Goal: Information Seeking & Learning: Check status

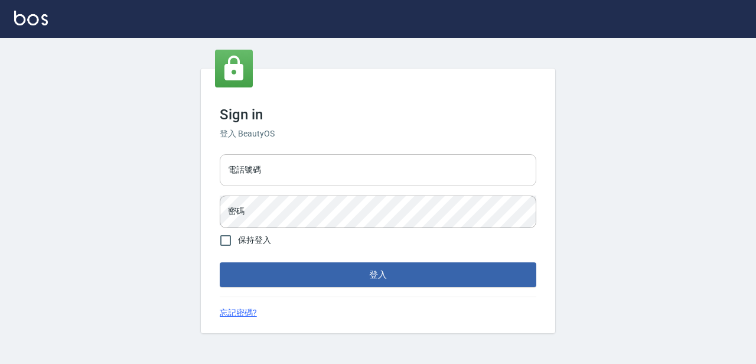
click at [367, 166] on input "電話號碼" at bounding box center [378, 170] width 316 height 32
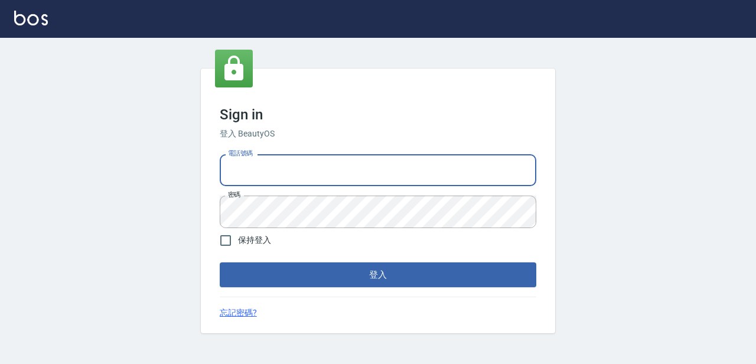
type input "devdev"
click at [344, 271] on button "登入" at bounding box center [378, 274] width 316 height 25
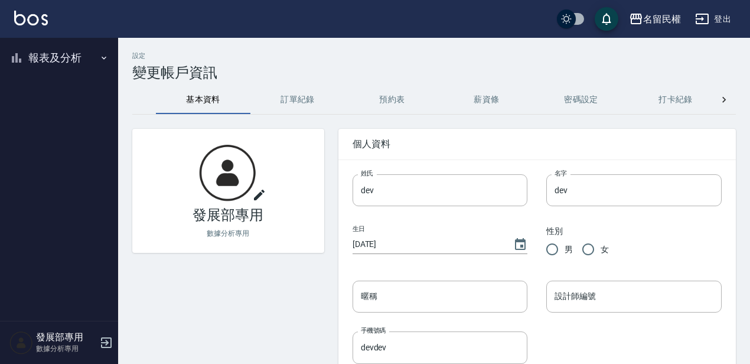
click at [96, 57] on button "報表及分析" at bounding box center [59, 58] width 109 height 31
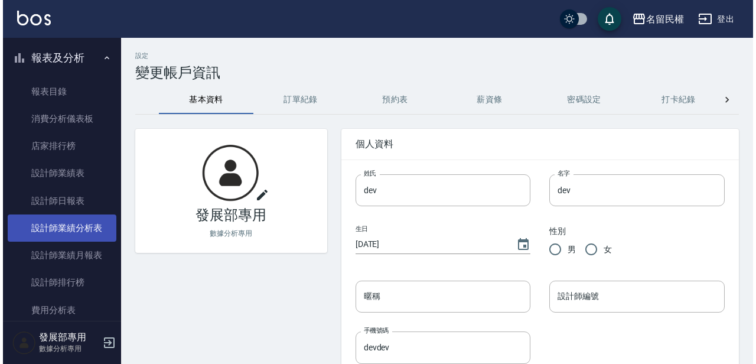
scroll to position [49, 0]
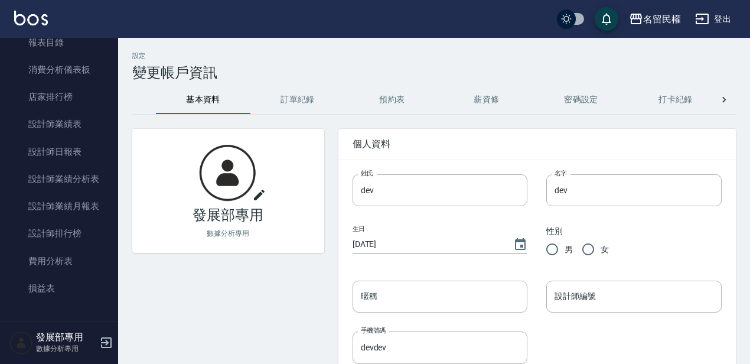
click at [656, 24] on div "名留民權" at bounding box center [662, 19] width 38 height 15
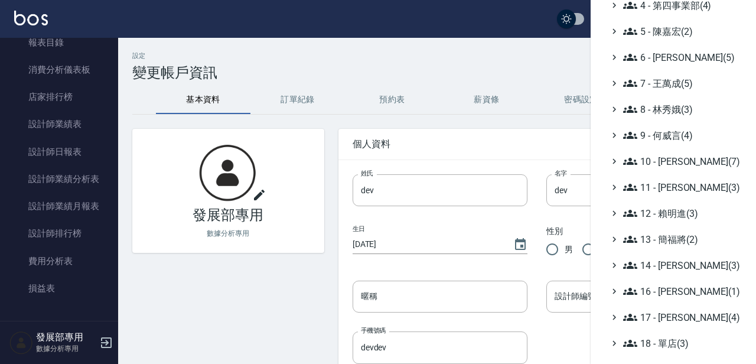
scroll to position [174, 0]
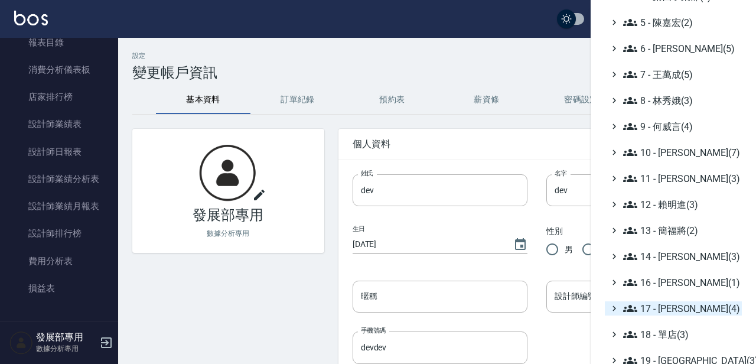
click at [694, 308] on span "17 - [PERSON_NAME](4)" at bounding box center [680, 308] width 114 height 14
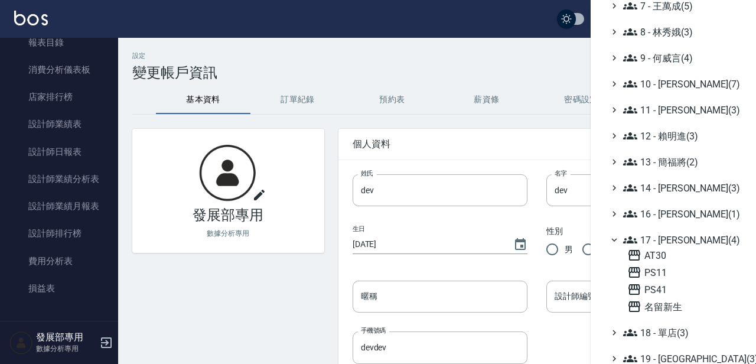
scroll to position [245, 0]
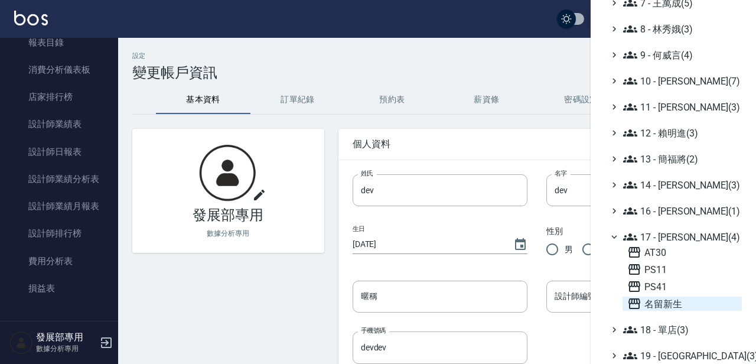
click at [678, 306] on span "名留新生" at bounding box center [682, 303] width 110 height 14
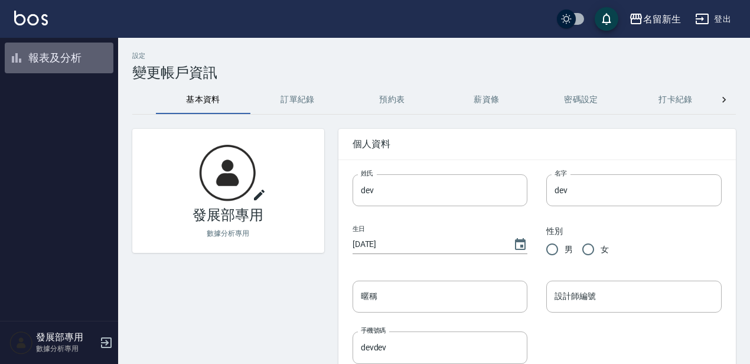
click at [67, 57] on button "報表及分析" at bounding box center [59, 58] width 109 height 31
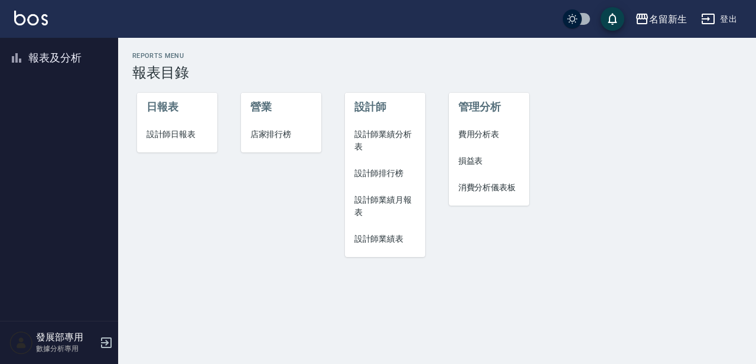
click at [198, 137] on span "設計師日報表" at bounding box center [177, 134] width 62 height 12
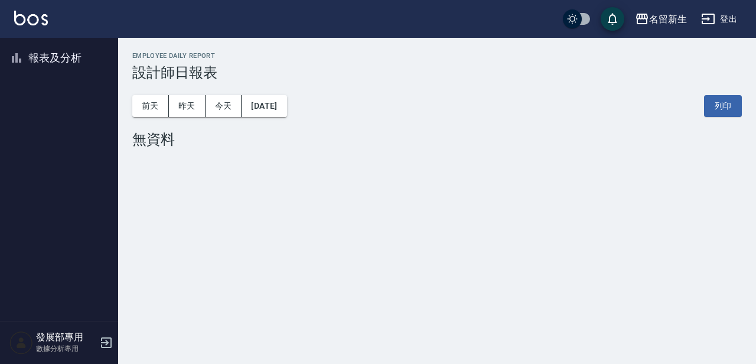
click at [70, 46] on button "報表及分析" at bounding box center [59, 58] width 109 height 31
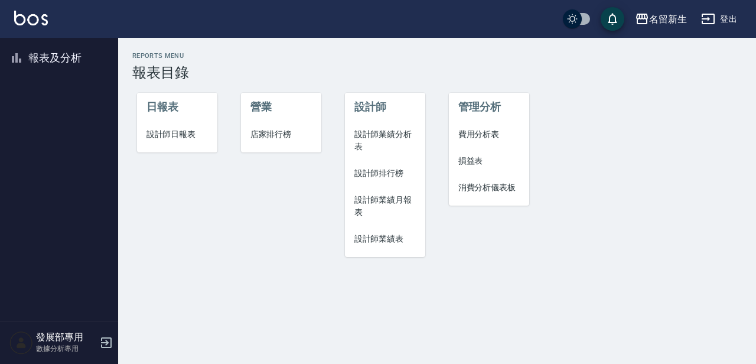
click at [481, 133] on span "費用分析表" at bounding box center [489, 134] width 62 height 12
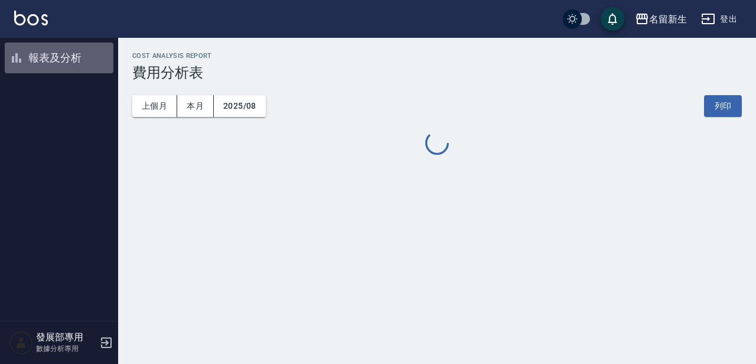
click at [76, 54] on button "報表及分析" at bounding box center [59, 58] width 109 height 31
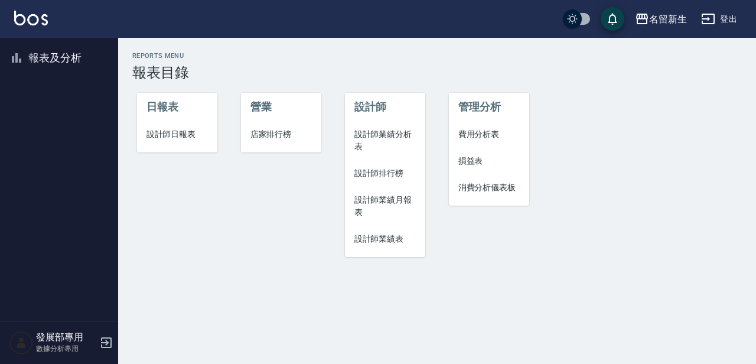
click at [387, 237] on span "設計師業績表" at bounding box center [385, 239] width 62 height 12
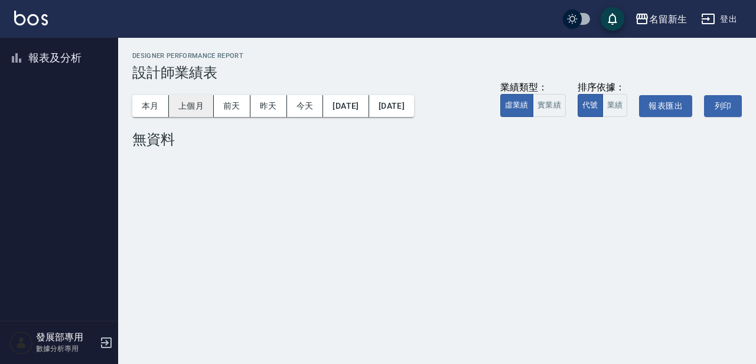
click at [192, 111] on button "上個月" at bounding box center [191, 106] width 45 height 22
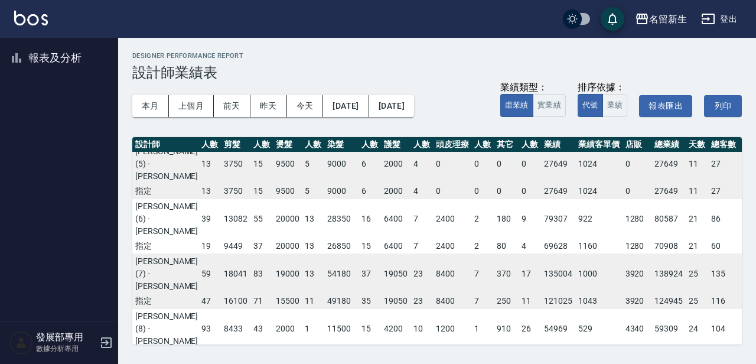
scroll to position [74, 32]
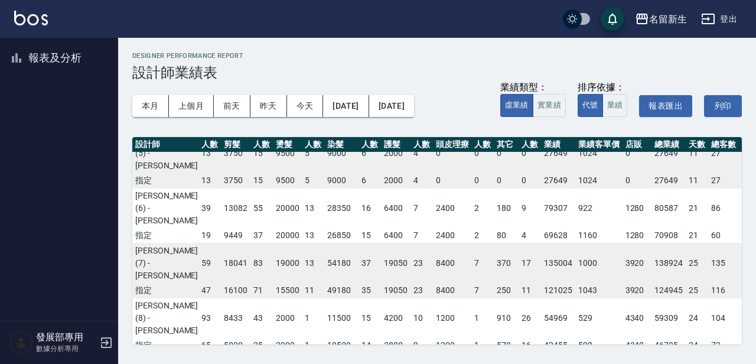
click at [658, 8] on button "名留新生" at bounding box center [660, 19] width 61 height 24
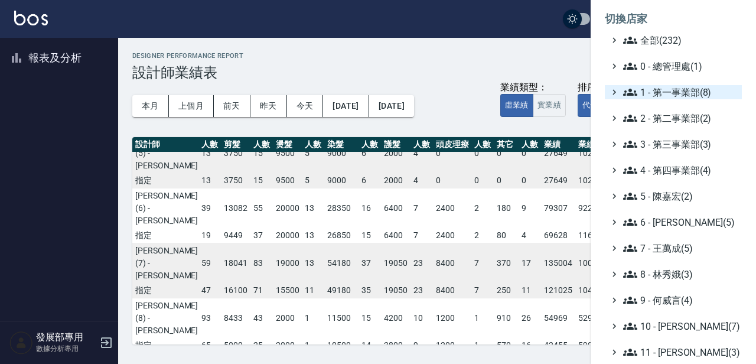
click at [671, 87] on span "1 - 第一事業部(8)" at bounding box center [680, 92] width 114 height 14
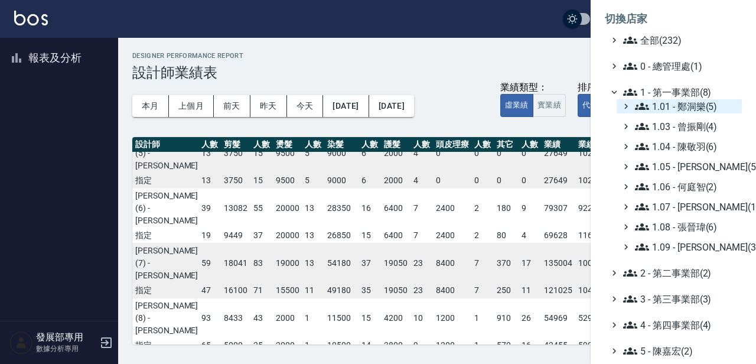
click at [704, 108] on span "1.01 - 鄭洞樂(5)" at bounding box center [686, 106] width 102 height 14
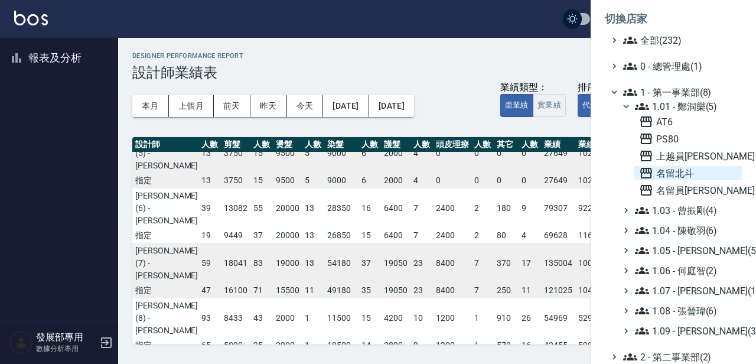
click at [688, 168] on span "名留北斗" at bounding box center [688, 173] width 98 height 14
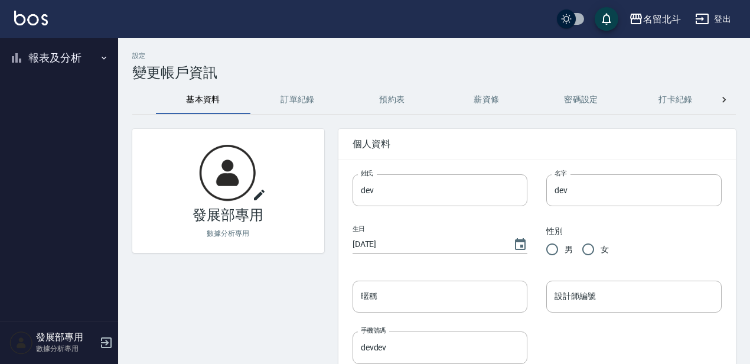
click at [77, 48] on button "報表及分析" at bounding box center [59, 58] width 109 height 31
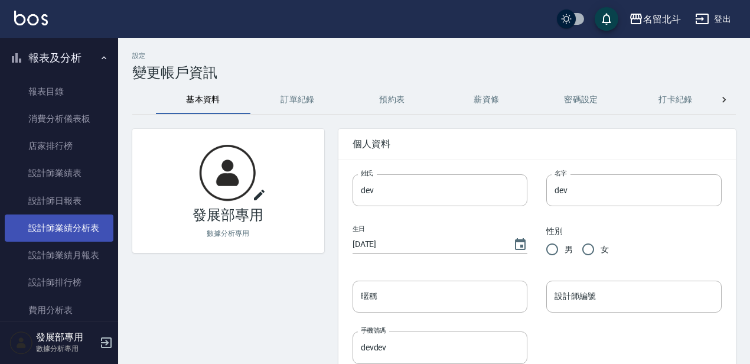
click at [86, 221] on link "設計師業績分析表" at bounding box center [59, 227] width 109 height 27
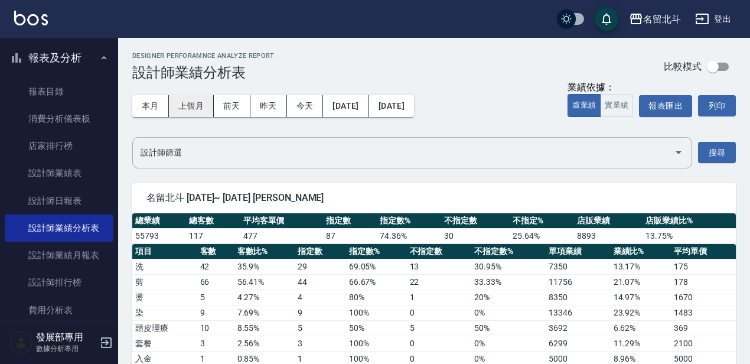
click at [200, 108] on button "上個月" at bounding box center [191, 106] width 45 height 22
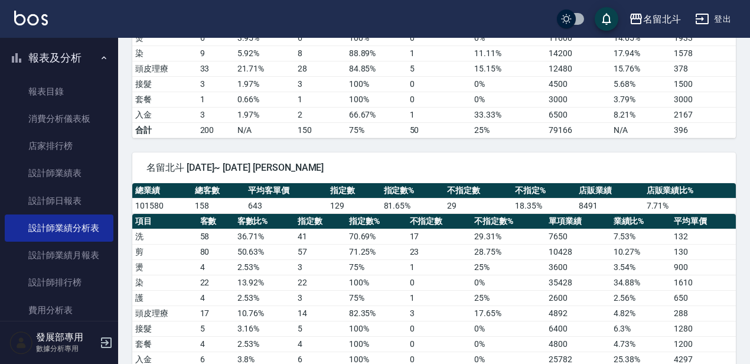
scroll to position [598, 0]
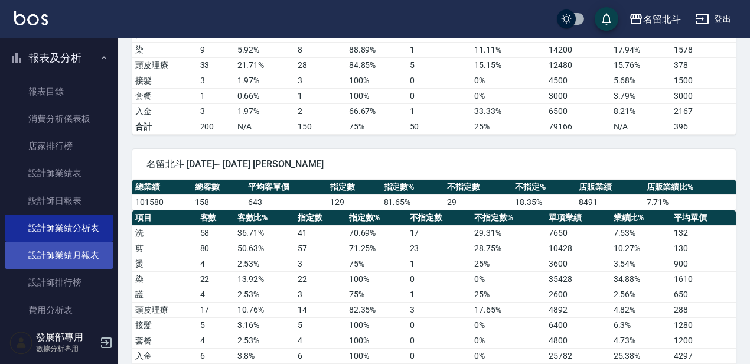
click at [88, 257] on link "設計師業績月報表" at bounding box center [59, 254] width 109 height 27
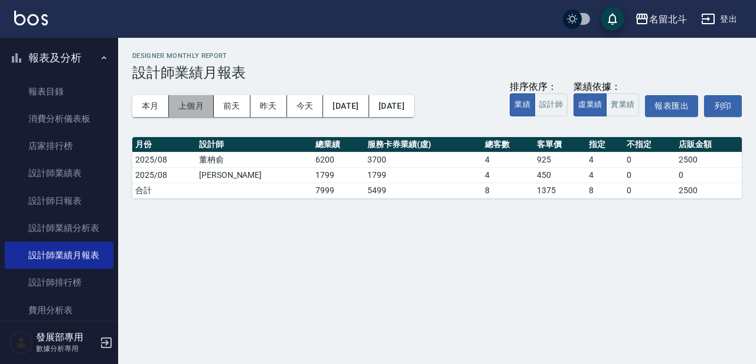
click at [195, 111] on button "上個月" at bounding box center [191, 106] width 45 height 22
